Goal: Information Seeking & Learning: Find specific fact

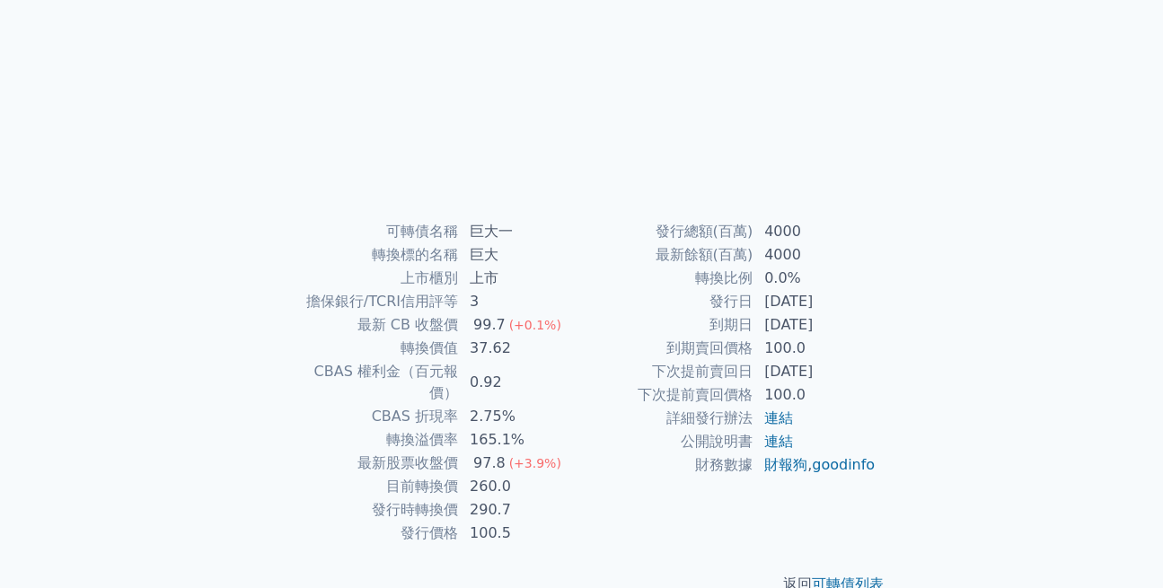
scroll to position [242, 0]
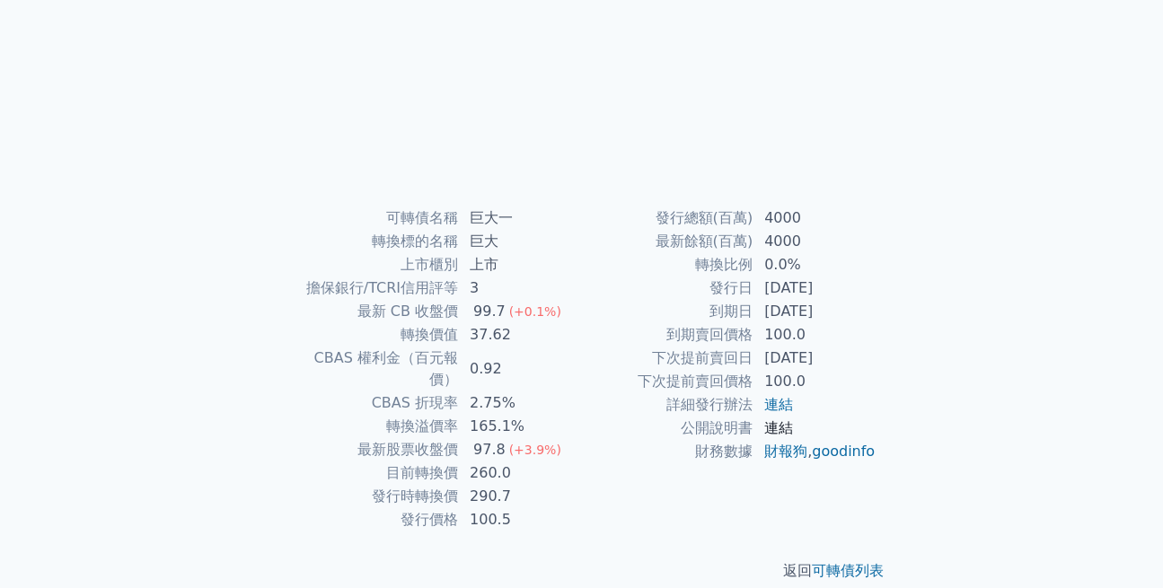
click at [777, 431] on link "連結" at bounding box center [778, 427] width 29 height 17
click at [789, 400] on link "連結" at bounding box center [778, 404] width 29 height 17
drag, startPoint x: 866, startPoint y: 313, endPoint x: 743, endPoint y: 311, distance: 123.9
click at [743, 311] on tr "到期日 [DATE]" at bounding box center [729, 311] width 295 height 23
click at [964, 374] on div "可轉債列表 財務數據 可轉債列表 財務數據 登入／註冊 登入／註冊 可轉債列表 › 99211 巨大一 99211 巨大一 可轉債詳細資訊 Zoom Out …" at bounding box center [581, 184] width 1163 height 853
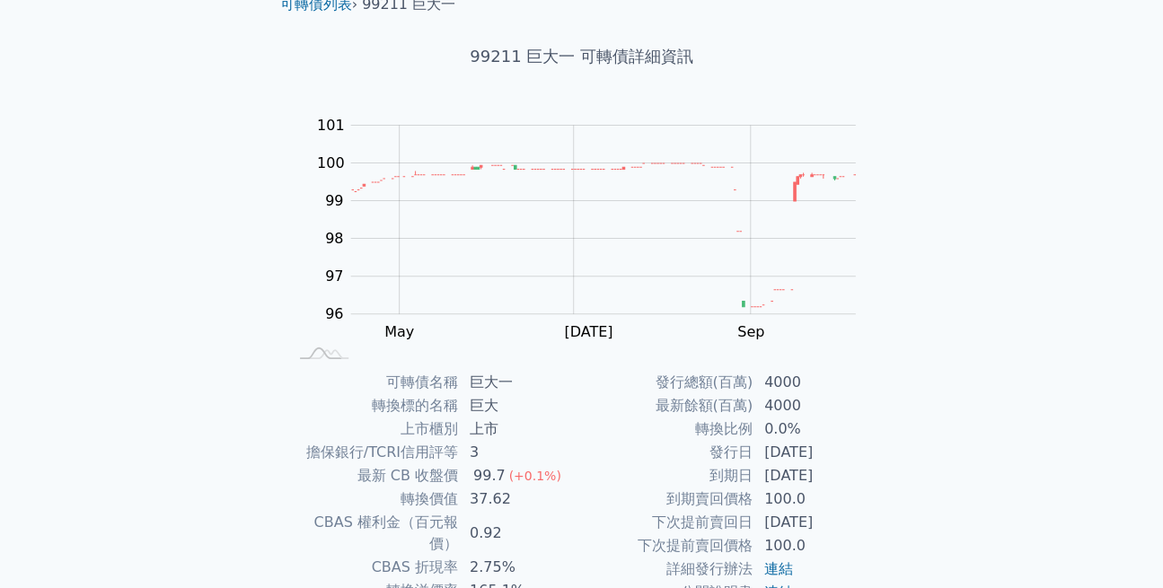
scroll to position [180, 0]
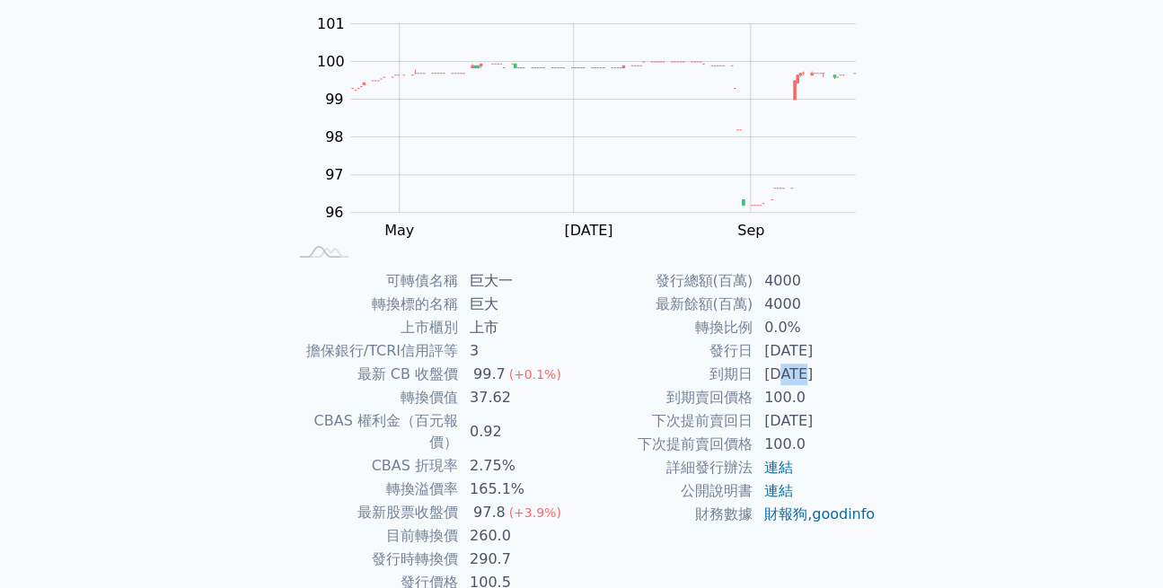
drag, startPoint x: 780, startPoint y: 375, endPoint x: 804, endPoint y: 374, distance: 24.3
click at [804, 374] on td "[DATE]" at bounding box center [814, 374] width 123 height 23
click at [884, 299] on div "可轉債名稱 巨大一 轉換標的名稱 巨大 上市櫃別 上市 擔保銀行/TCRI信用評等 3 最新 CB 收盤價 99.7 (+0.1%) 轉換價值 37.62 C…" at bounding box center [582, 431] width 632 height 325
drag, startPoint x: 766, startPoint y: 382, endPoint x: 856, endPoint y: 382, distance: 89.8
click at [856, 382] on td "[DATE]" at bounding box center [814, 374] width 123 height 23
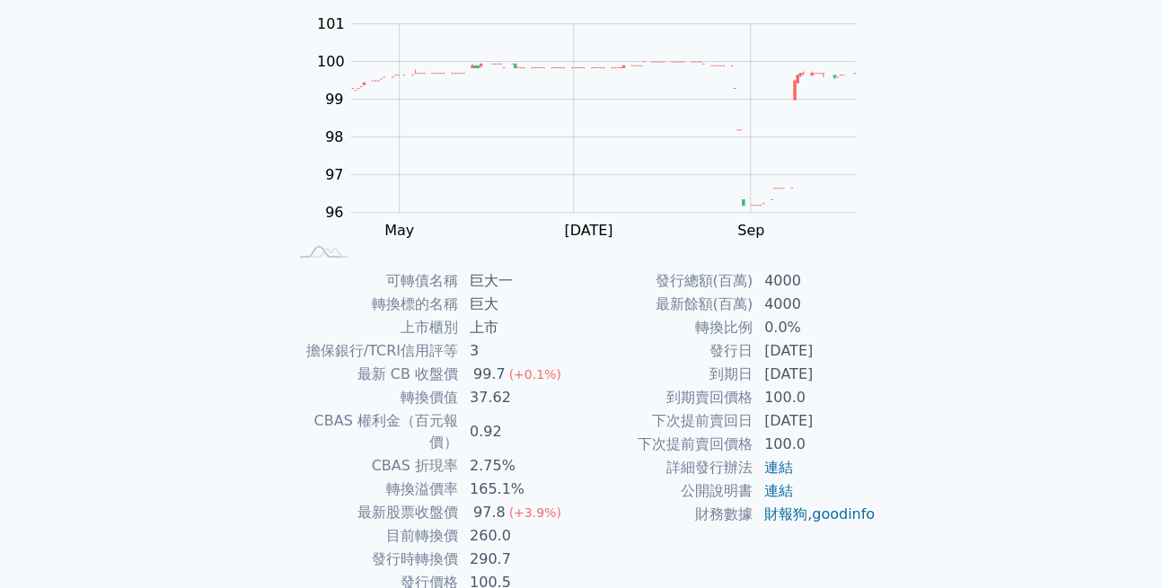
click at [856, 382] on td "[DATE]" at bounding box center [814, 374] width 123 height 23
click at [864, 253] on rect at bounding box center [582, 136] width 575 height 251
